Goal: Task Accomplishment & Management: Manage account settings

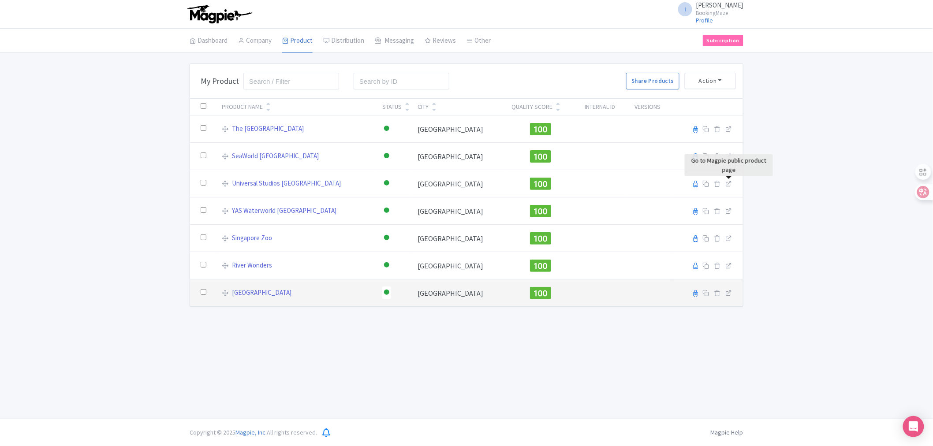
click at [733, 296] on td at bounding box center [707, 293] width 72 height 27
click at [730, 294] on icon at bounding box center [729, 293] width 7 height 7
click at [240, 292] on link "[GEOGRAPHIC_DATA]" at bounding box center [262, 293] width 60 height 10
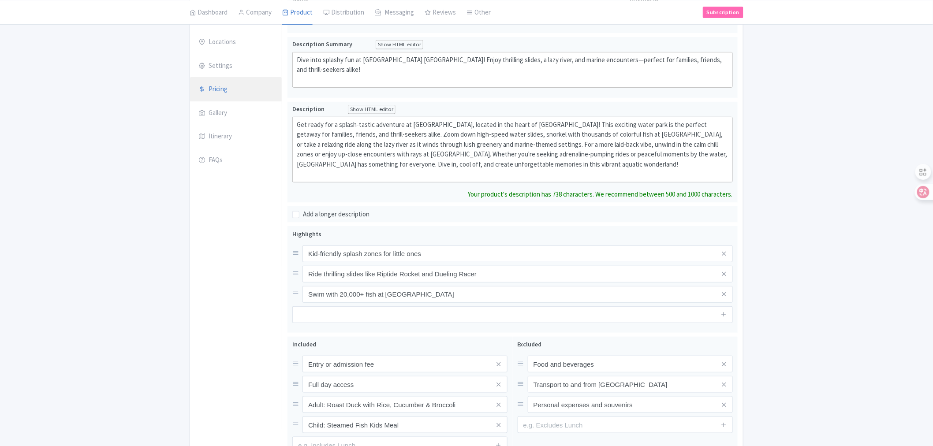
click at [221, 93] on link "Pricing" at bounding box center [236, 89] width 92 height 25
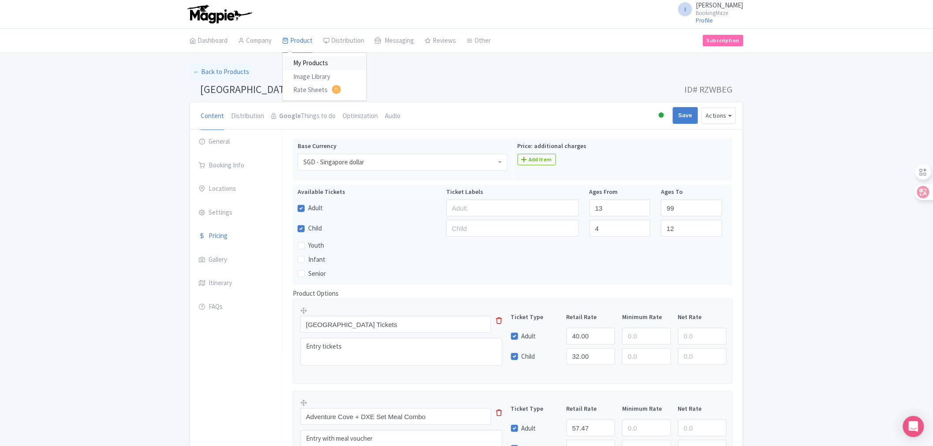
click at [310, 60] on link "My Products" at bounding box center [325, 63] width 84 height 14
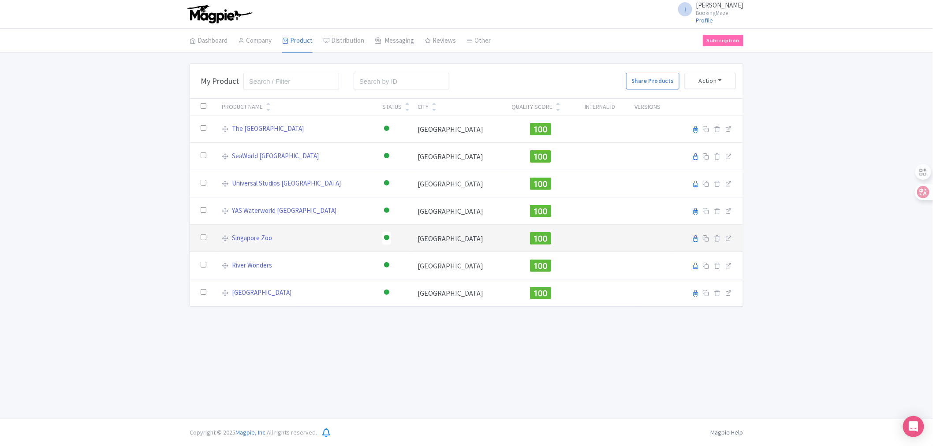
click at [729, 243] on td at bounding box center [707, 238] width 72 height 27
click at [729, 237] on icon at bounding box center [729, 238] width 7 height 7
click at [249, 241] on link "Singapore Zoo" at bounding box center [252, 238] width 40 height 10
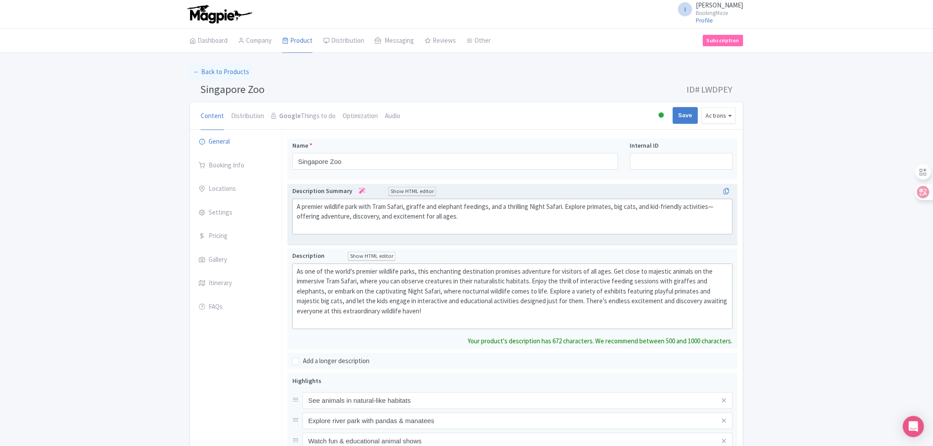
scroll to position [147, 0]
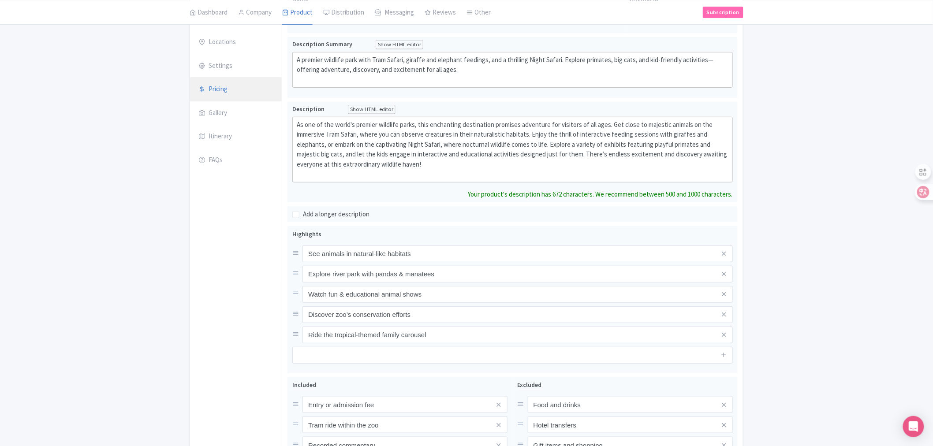
click at [222, 81] on link "Pricing" at bounding box center [236, 89] width 92 height 25
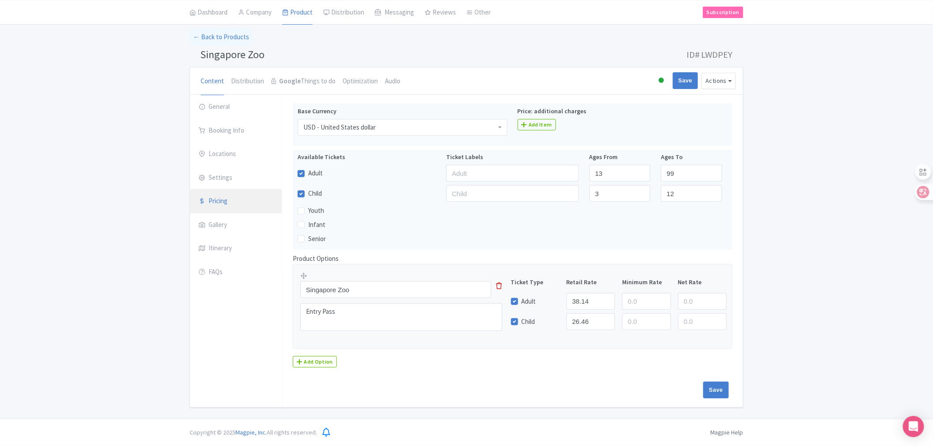
scroll to position [35, 0]
click at [447, 129] on div "USD - United States dollar" at bounding box center [403, 127] width 210 height 17
drag, startPoint x: 356, startPoint y: 126, endPoint x: 332, endPoint y: 127, distance: 23.8
click at [365, 129] on div "USD - United States dollar" at bounding box center [339, 128] width 72 height 8
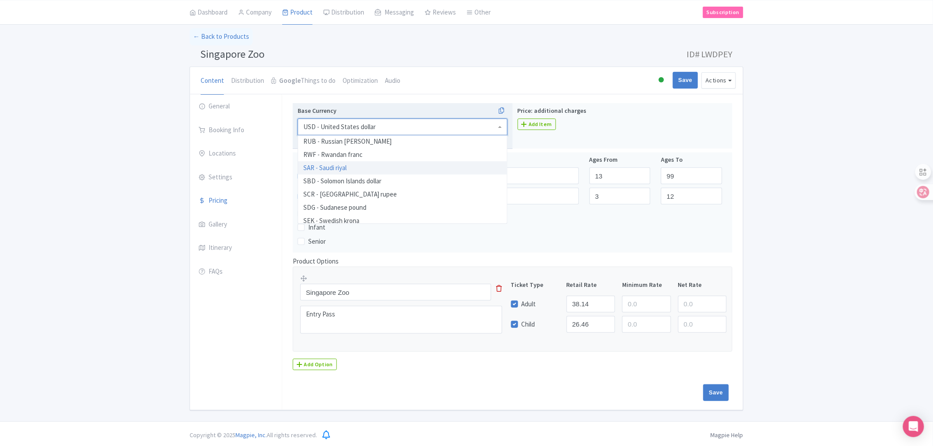
scroll to position [1598, 0]
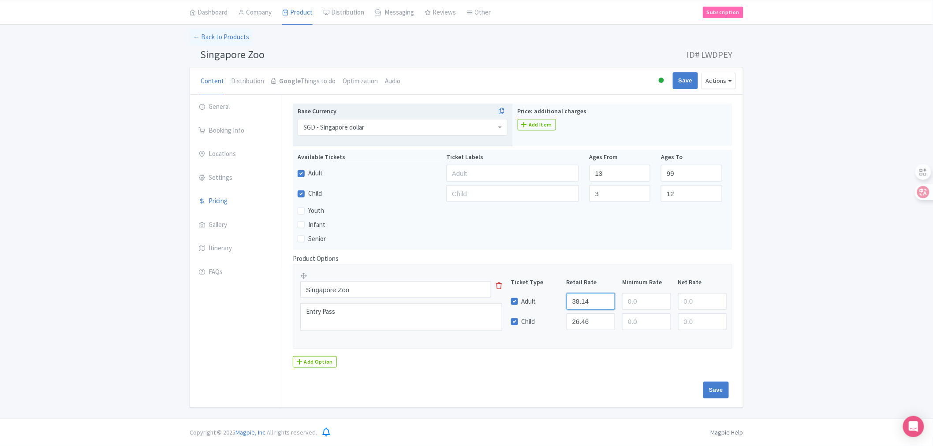
drag, startPoint x: 590, startPoint y: 302, endPoint x: 567, endPoint y: 301, distance: 22.9
click at [567, 301] on input "38.14" at bounding box center [591, 301] width 49 height 17
paste input "29.69"
type input "29.69"
drag, startPoint x: 590, startPoint y: 321, endPoint x: 564, endPoint y: 318, distance: 26.2
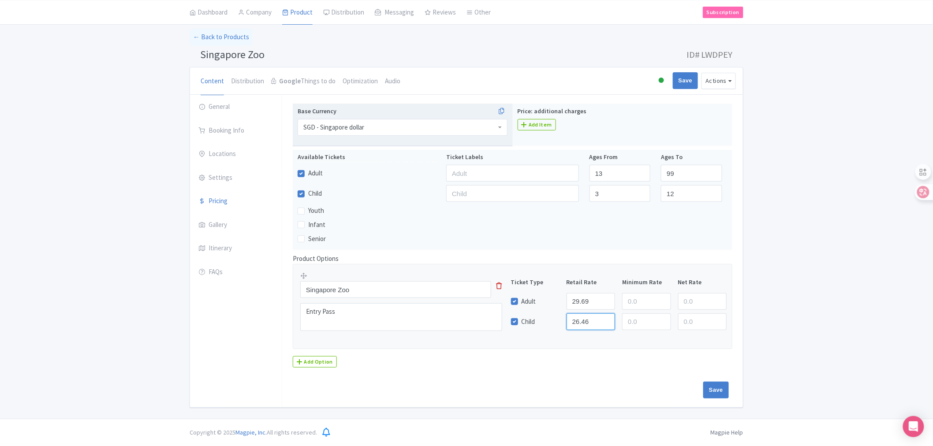
click at [564, 318] on div "26.46" at bounding box center [591, 322] width 56 height 17
paste input "20.59"
type input "20.59"
click at [722, 391] on input "Save" at bounding box center [717, 390] width 26 height 17
type input "Saving..."
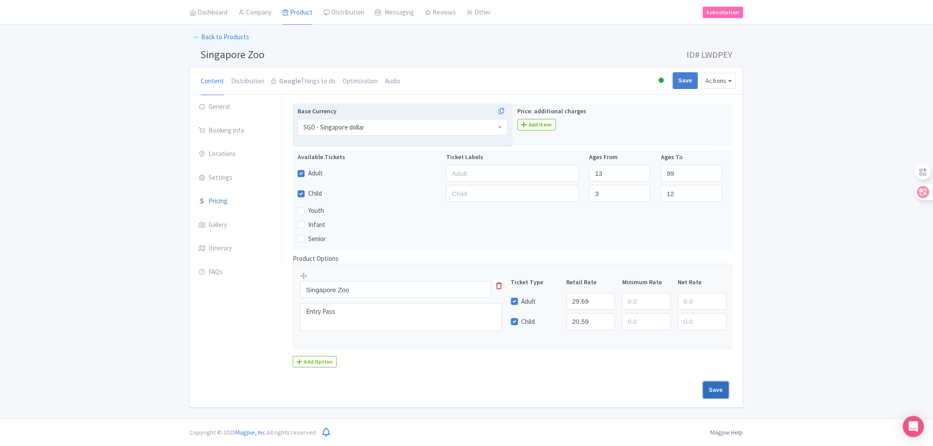
type input "Saving..."
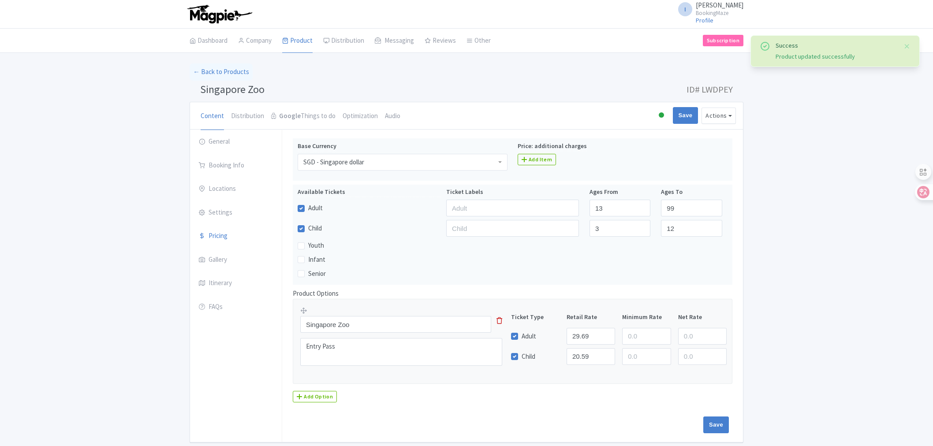
scroll to position [35, 0]
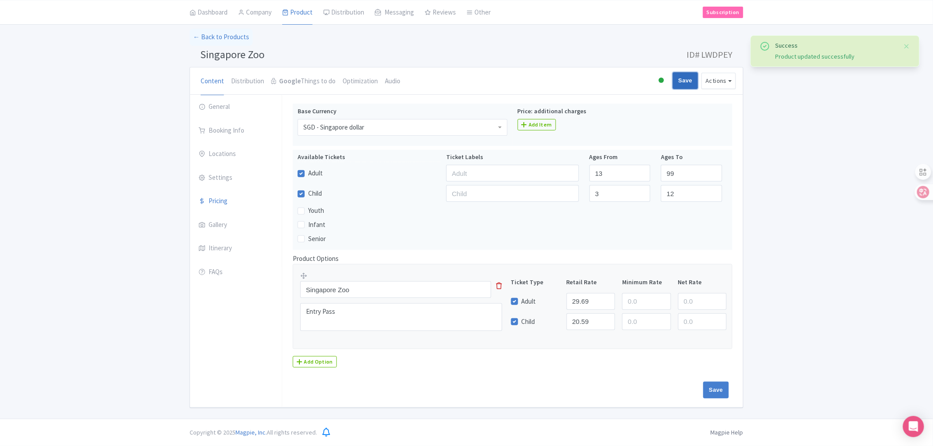
click at [686, 82] on input "Save" at bounding box center [686, 80] width 26 height 17
type input "Saving..."
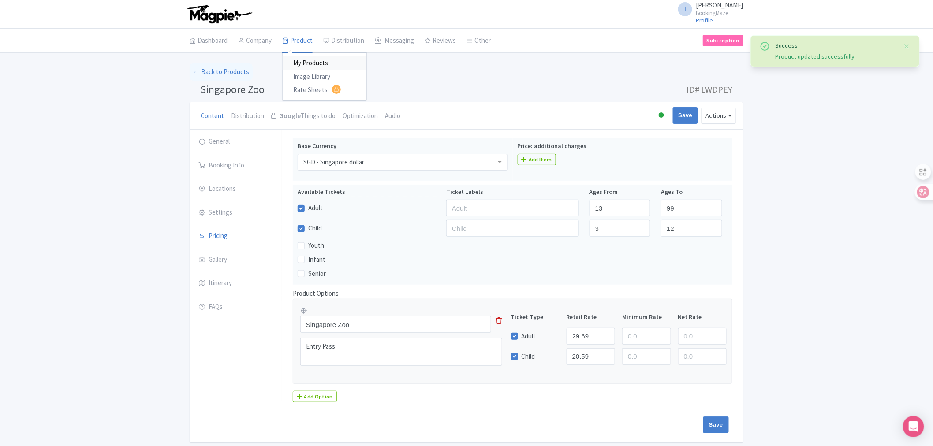
click at [314, 62] on link "My Products" at bounding box center [325, 63] width 84 height 14
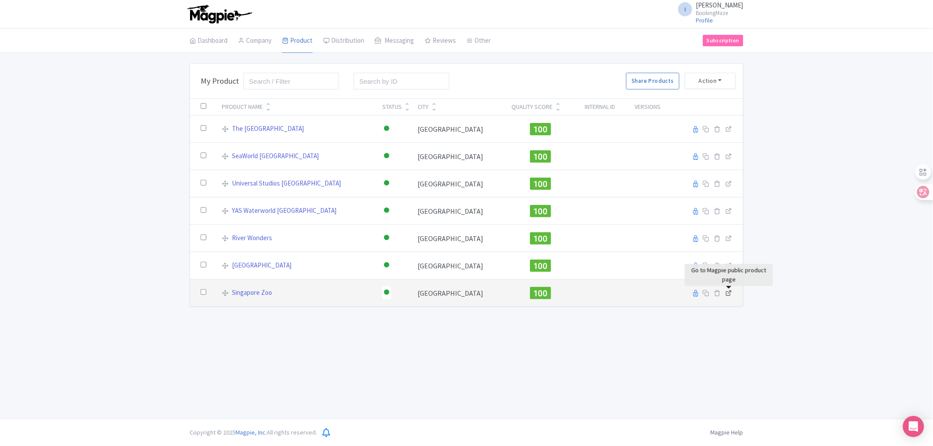
click at [728, 296] on icon at bounding box center [729, 293] width 7 height 7
